Goal: Information Seeking & Learning: Learn about a topic

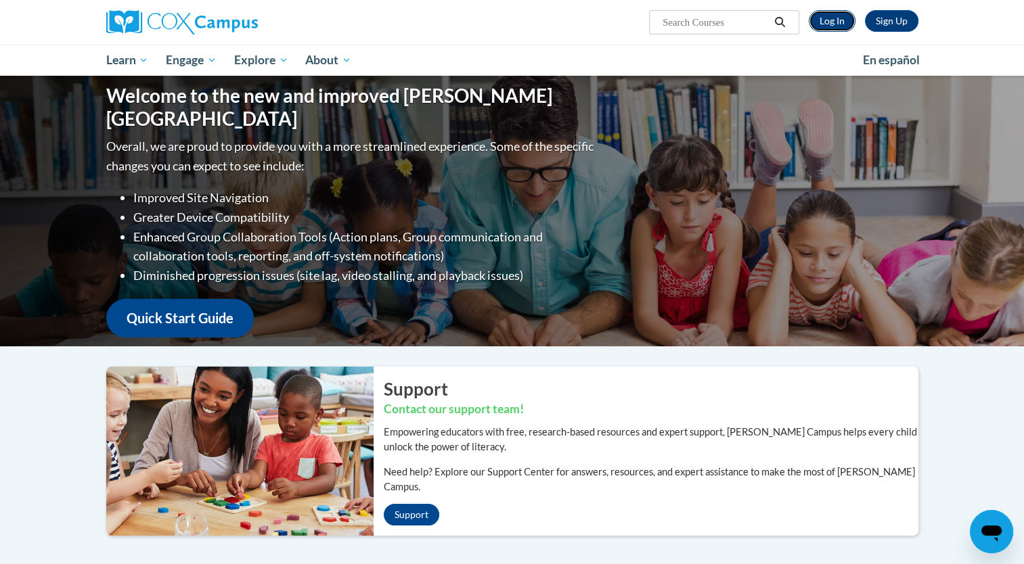
click at [829, 25] on link "Log In" at bounding box center [832, 21] width 47 height 22
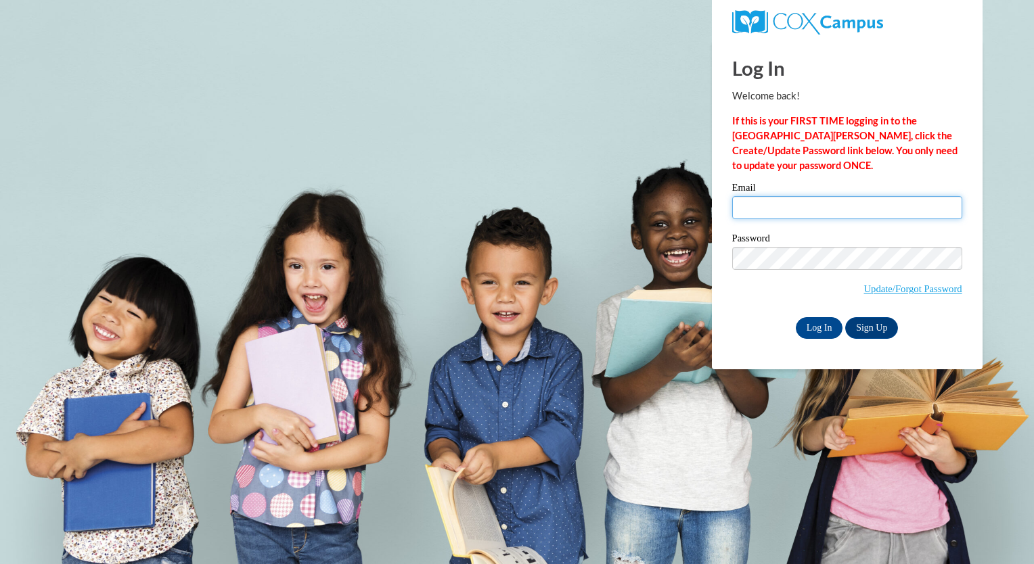
click at [769, 207] on input "Email" at bounding box center [847, 207] width 230 height 23
type input "E20260282@dekalbschoolsga.org"
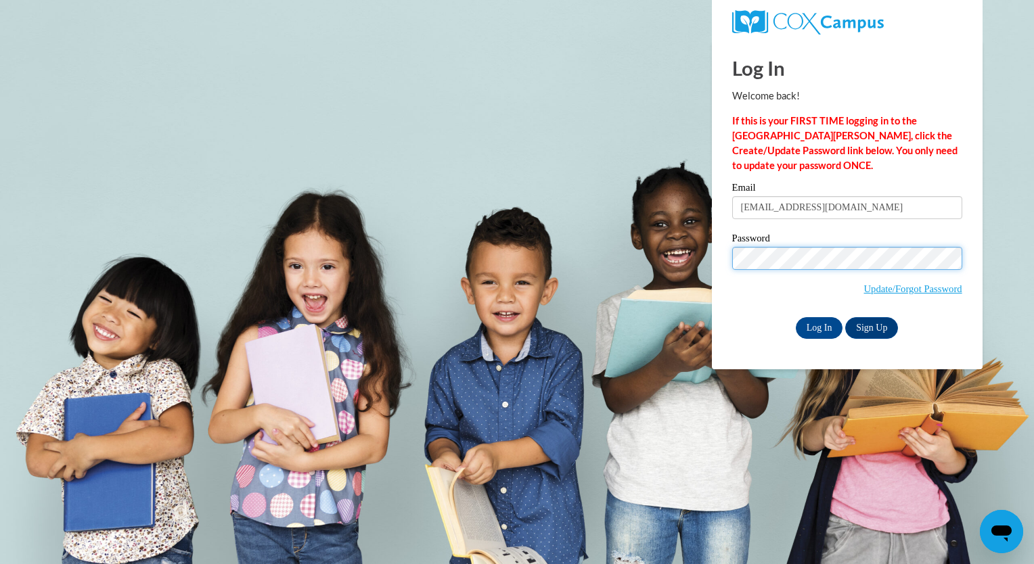
click at [796, 317] on input "Log In" at bounding box center [819, 328] width 47 height 22
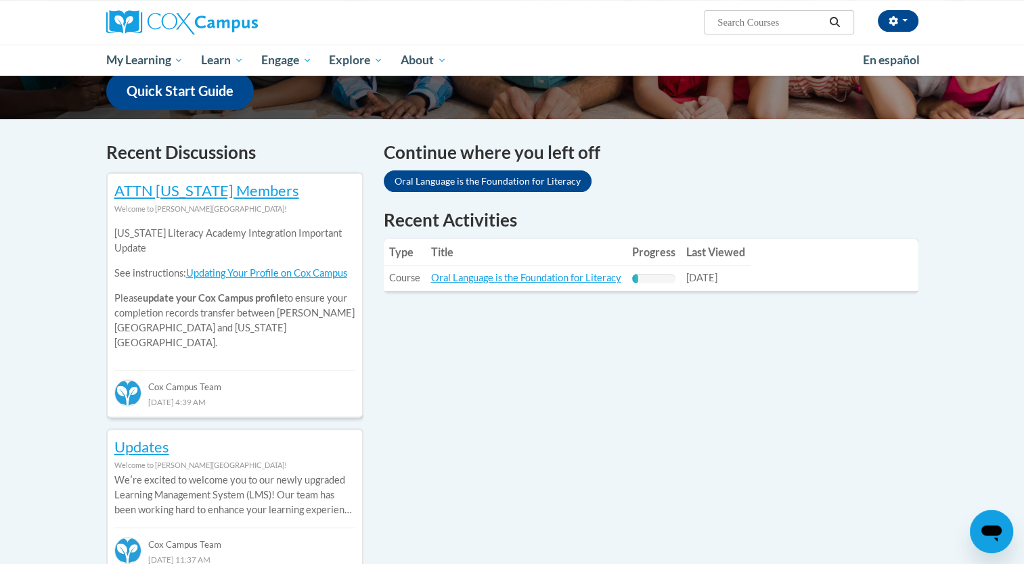
scroll to position [357, 0]
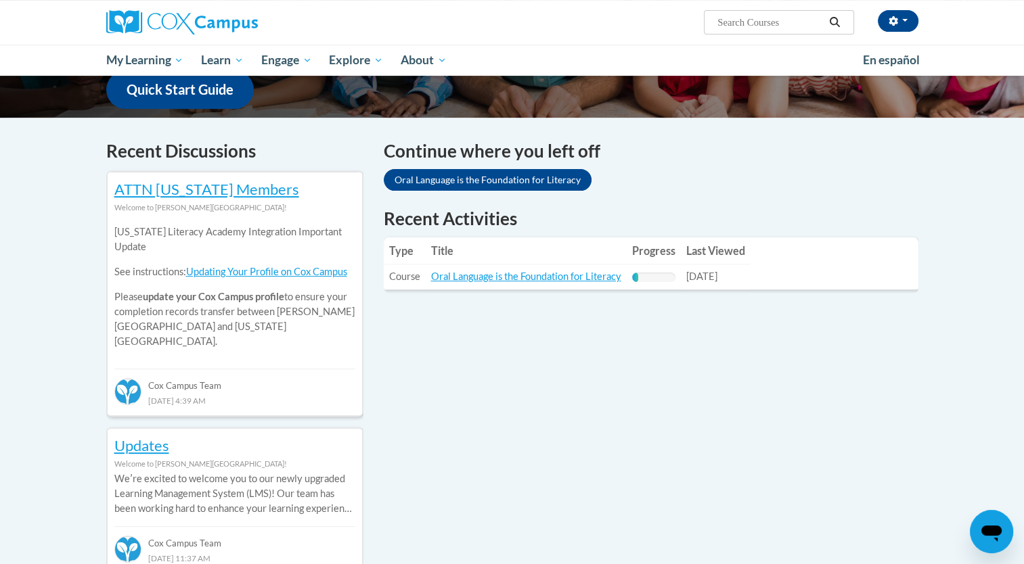
click at [719, 21] on input "Search..." at bounding box center [770, 22] width 108 height 16
type input "reading observation tool"
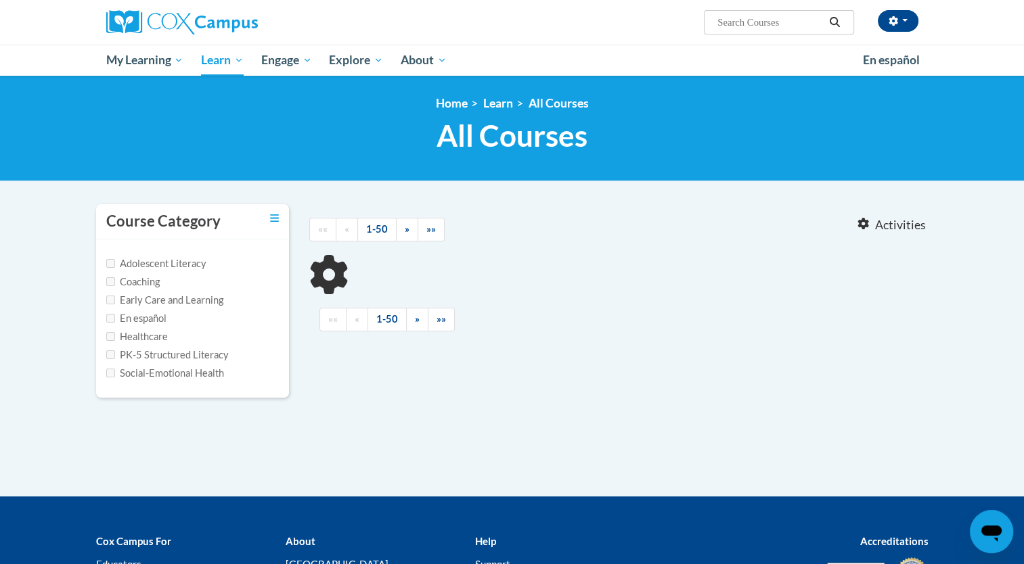
type input "reading observation tool"
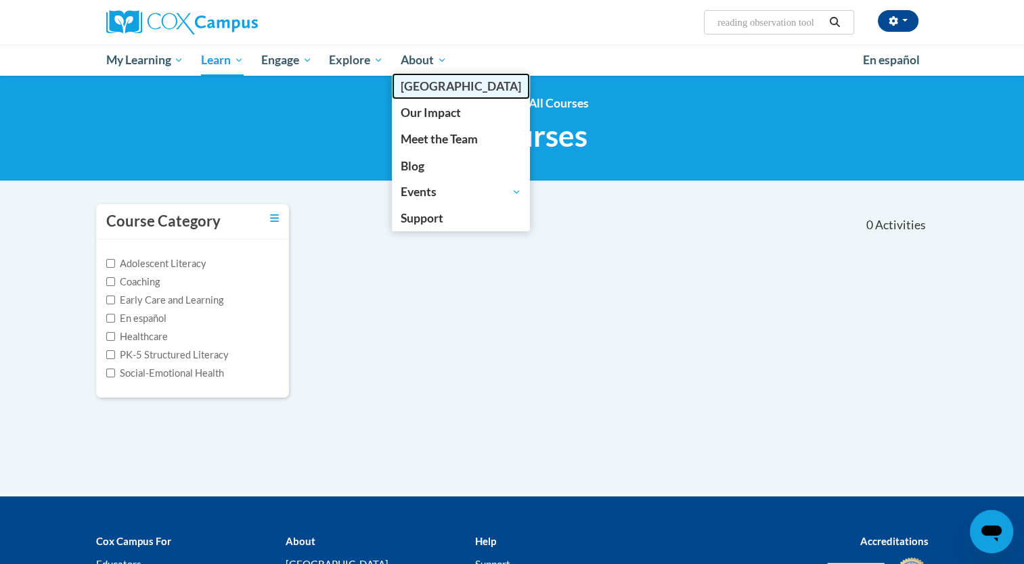
click at [443, 89] on span "[GEOGRAPHIC_DATA]" at bounding box center [461, 86] width 120 height 14
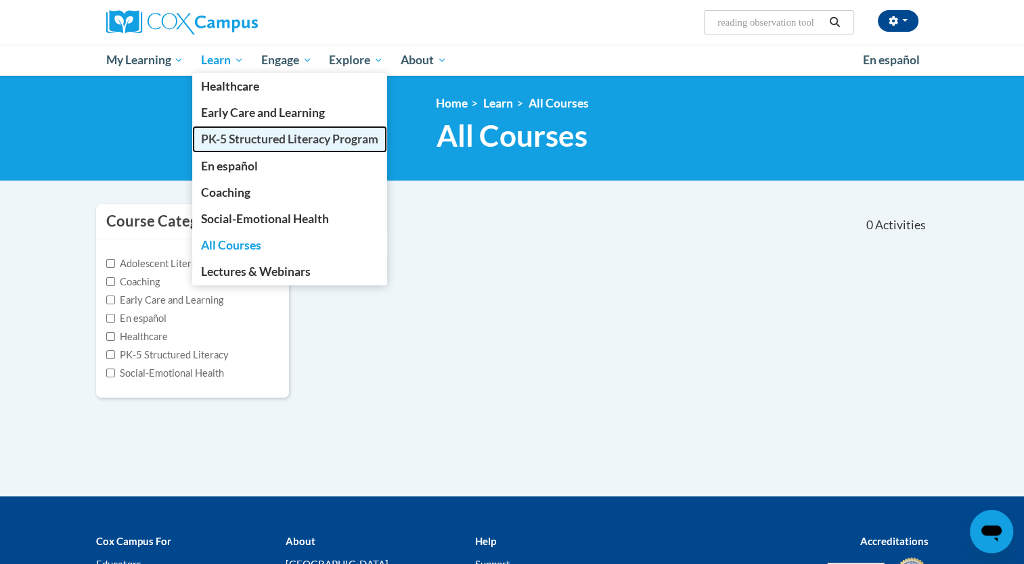
click at [258, 145] on span "PK-5 Structured Literacy Program" at bounding box center [289, 139] width 177 height 14
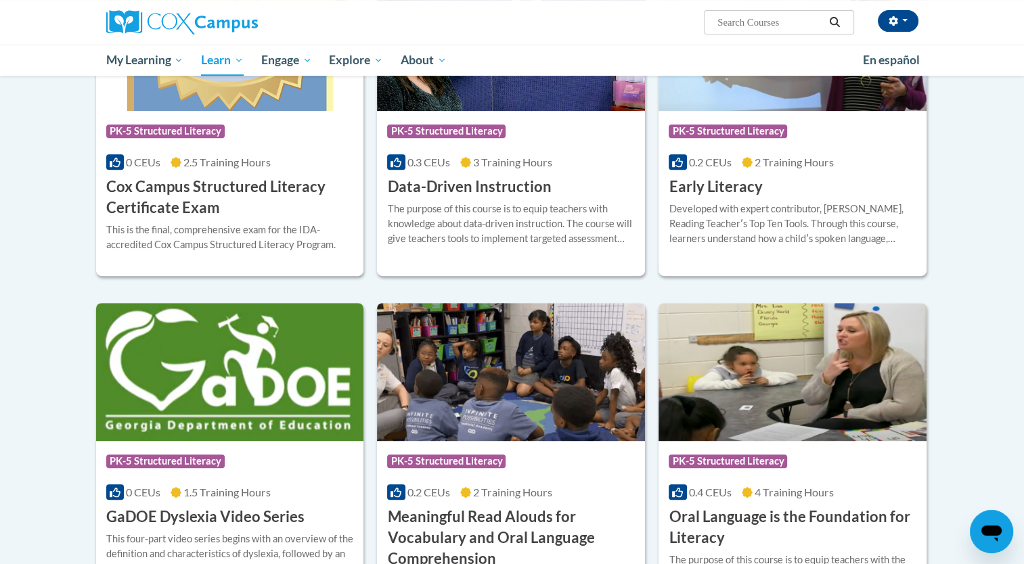
scroll to position [558, 0]
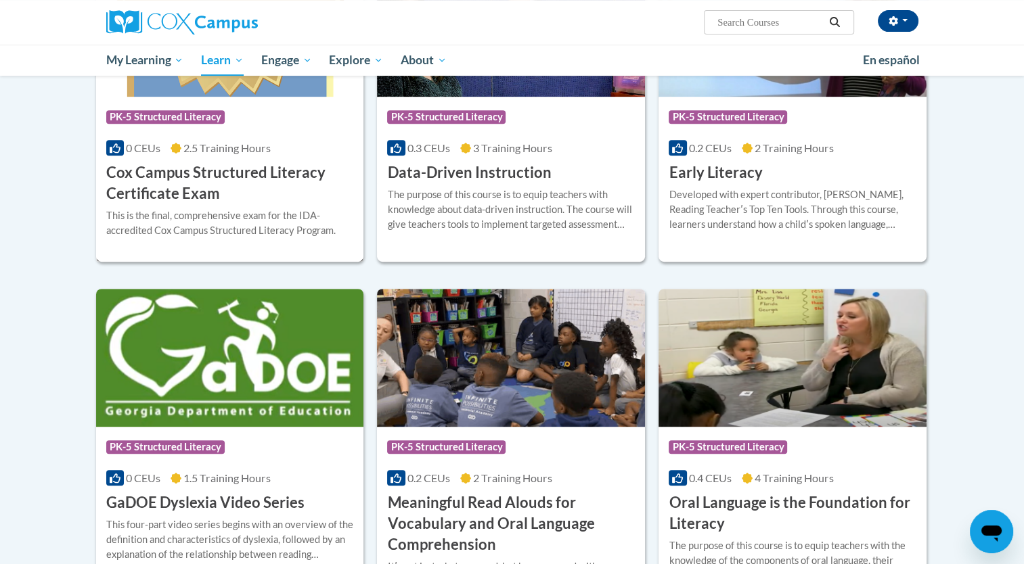
click at [175, 174] on h3 "Cox Campus Structured Literacy Certificate Exam" at bounding box center [230, 183] width 248 height 42
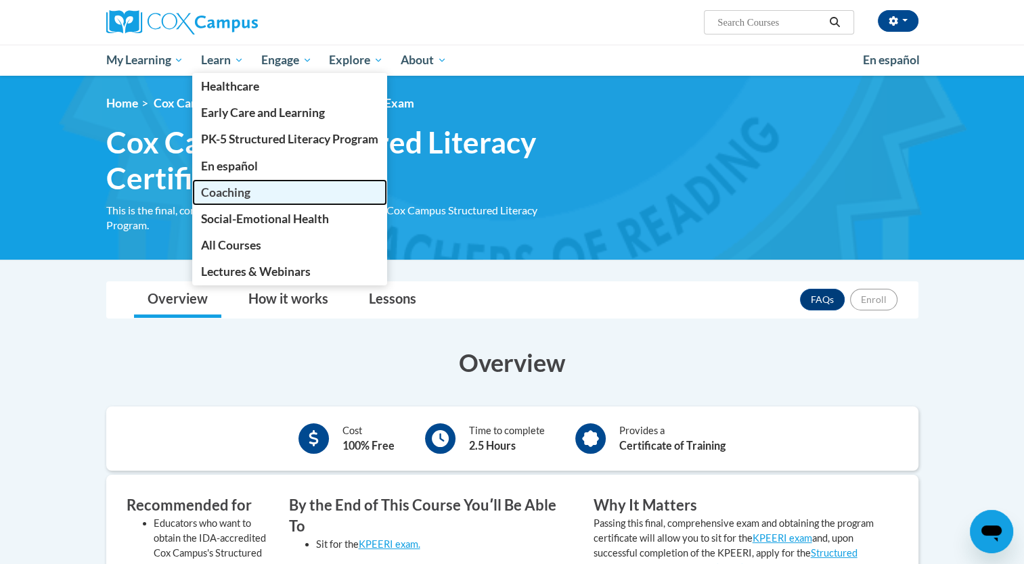
click at [243, 198] on span "Coaching" at bounding box center [225, 192] width 49 height 14
